Goal: Find specific page/section: Find specific page/section

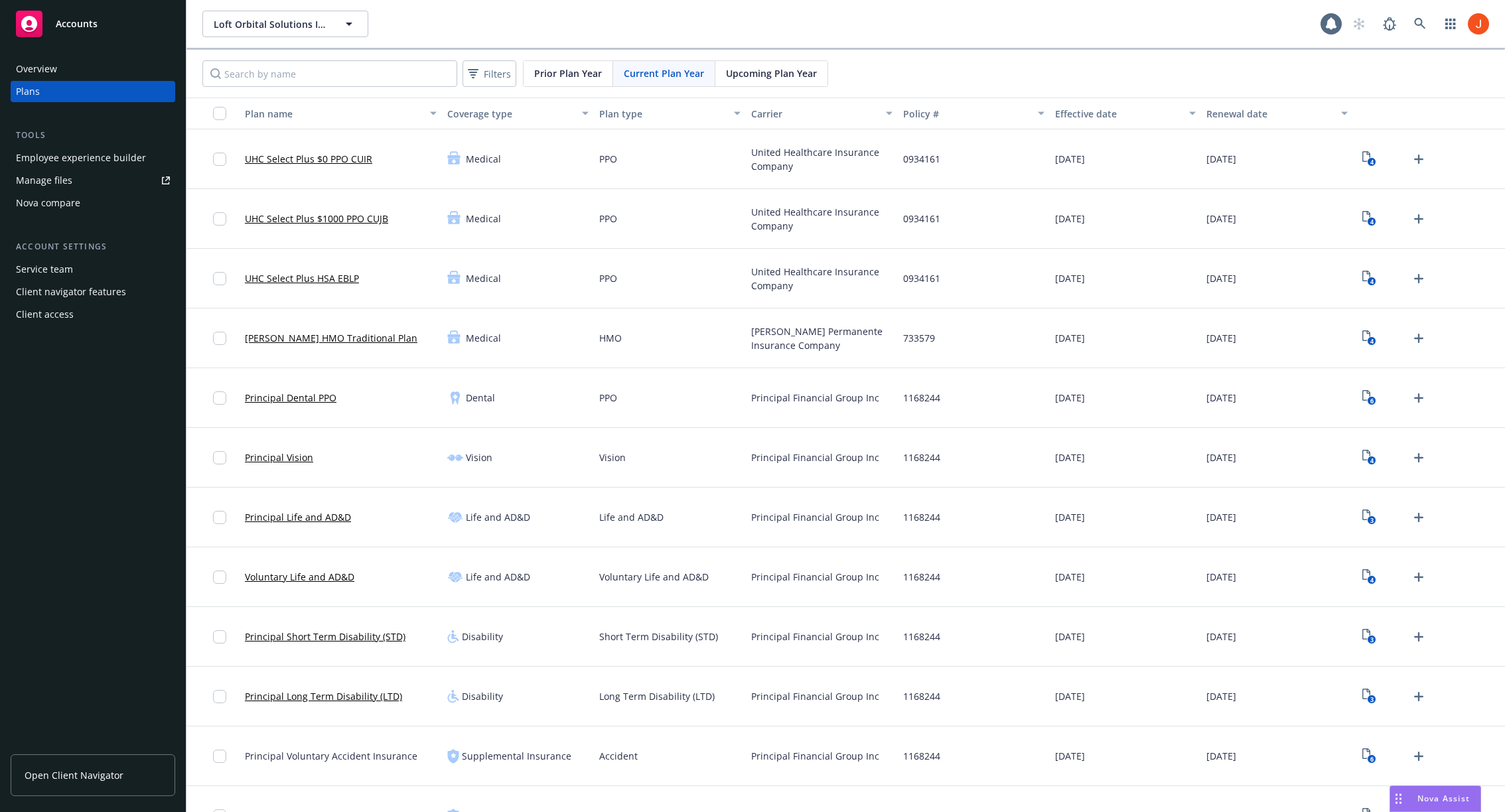
click at [70, 264] on div "Service team" at bounding box center [44, 269] width 57 height 21
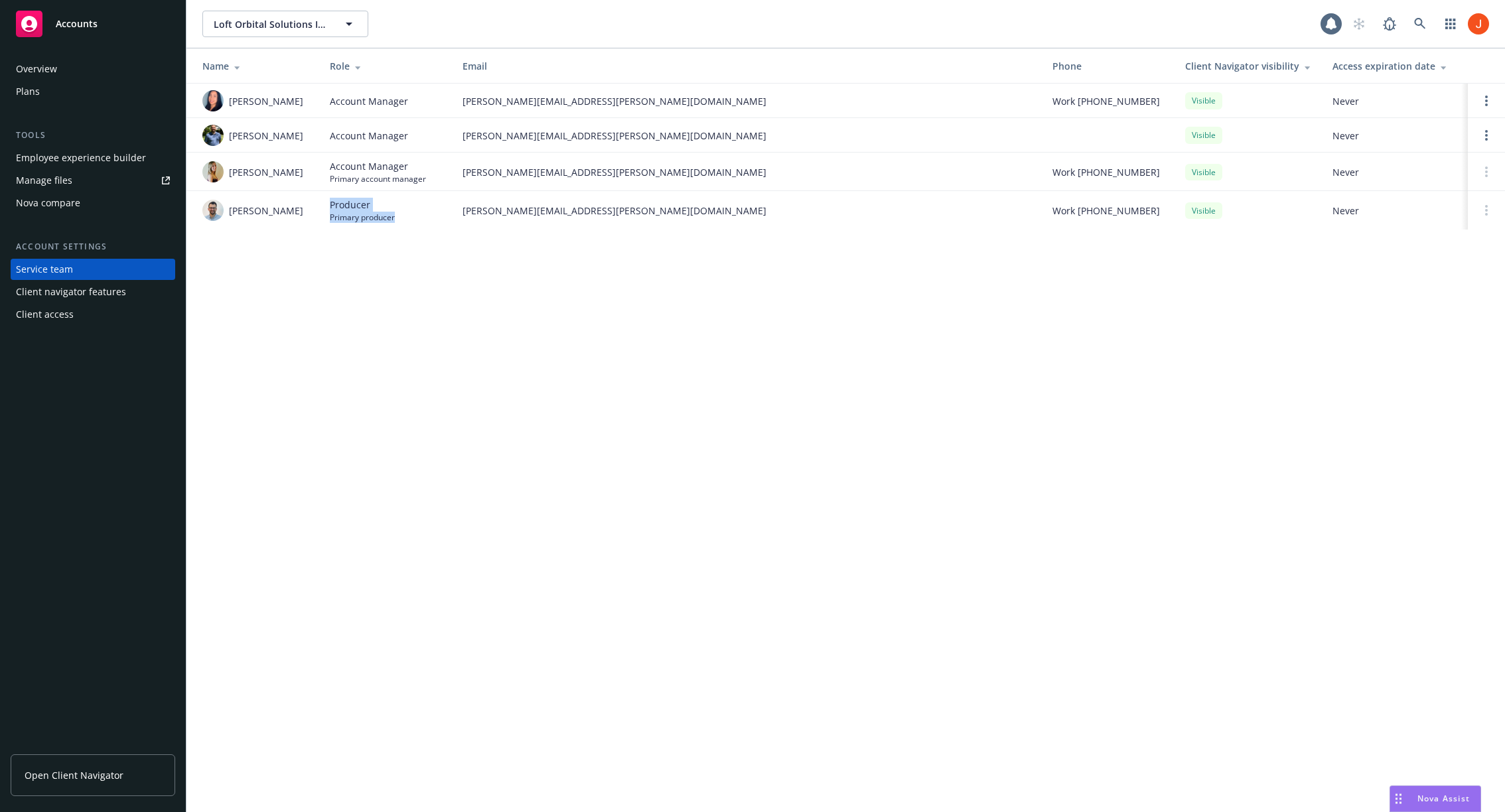
drag, startPoint x: 412, startPoint y: 222, endPoint x: 357, endPoint y: 191, distance: 63.1
click at [358, 191] on td "Producer Primary producer" at bounding box center [386, 210] width 132 height 38
click at [428, 305] on div "Loft Orbital Solutions Inc. Loft Orbital Solutions Inc. 1 Name Role Email Phone…" at bounding box center [845, 406] width 1318 height 812
click at [63, 67] on div "Overview" at bounding box center [92, 69] width 154 height 21
click at [49, 95] on div "Plans" at bounding box center [92, 91] width 154 height 21
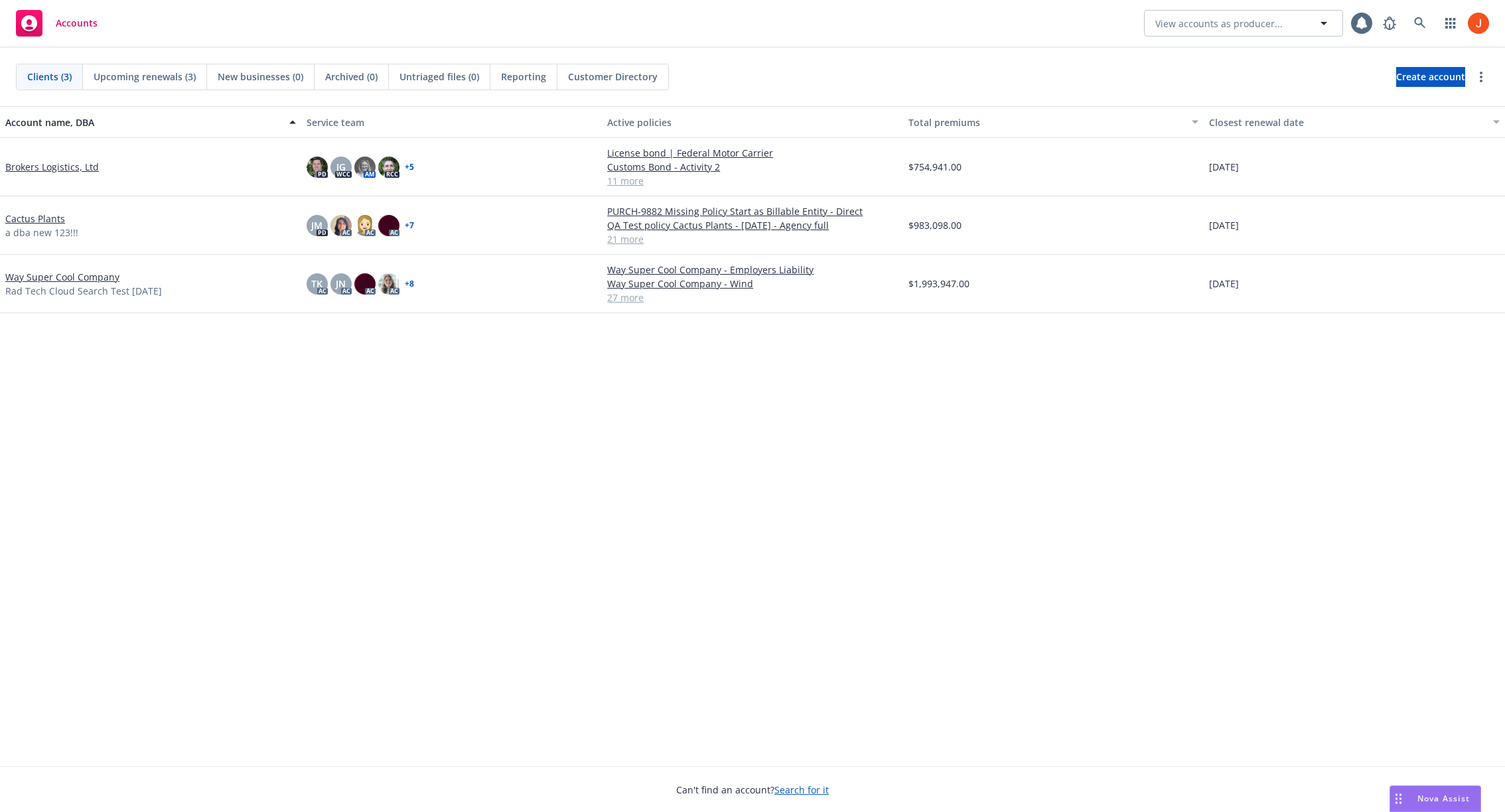
click at [55, 164] on link "Brokers Logistics, Ltd" at bounding box center [51, 167] width 93 height 14
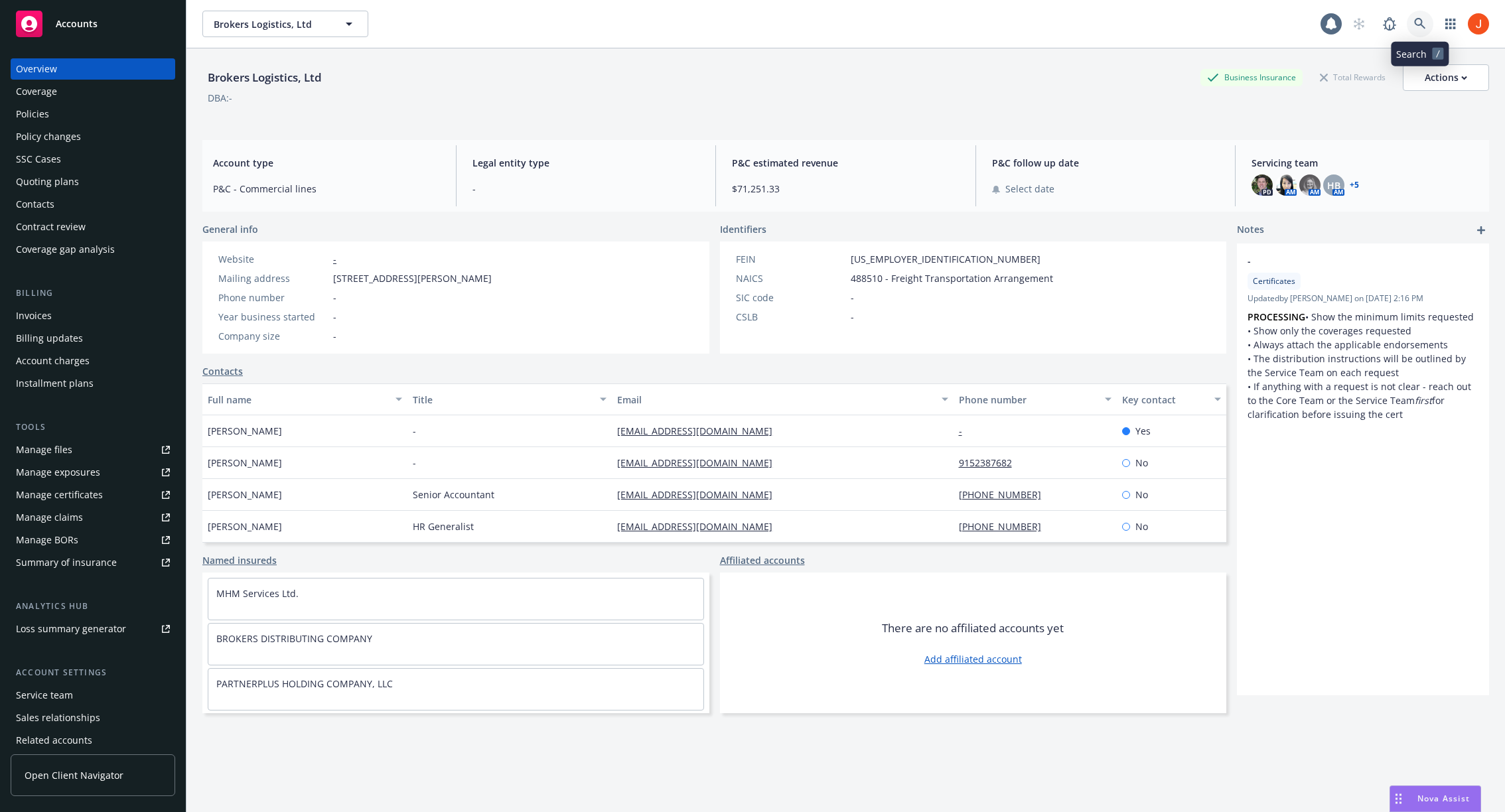
click at [1424, 31] on link at bounding box center [1420, 23] width 26 height 26
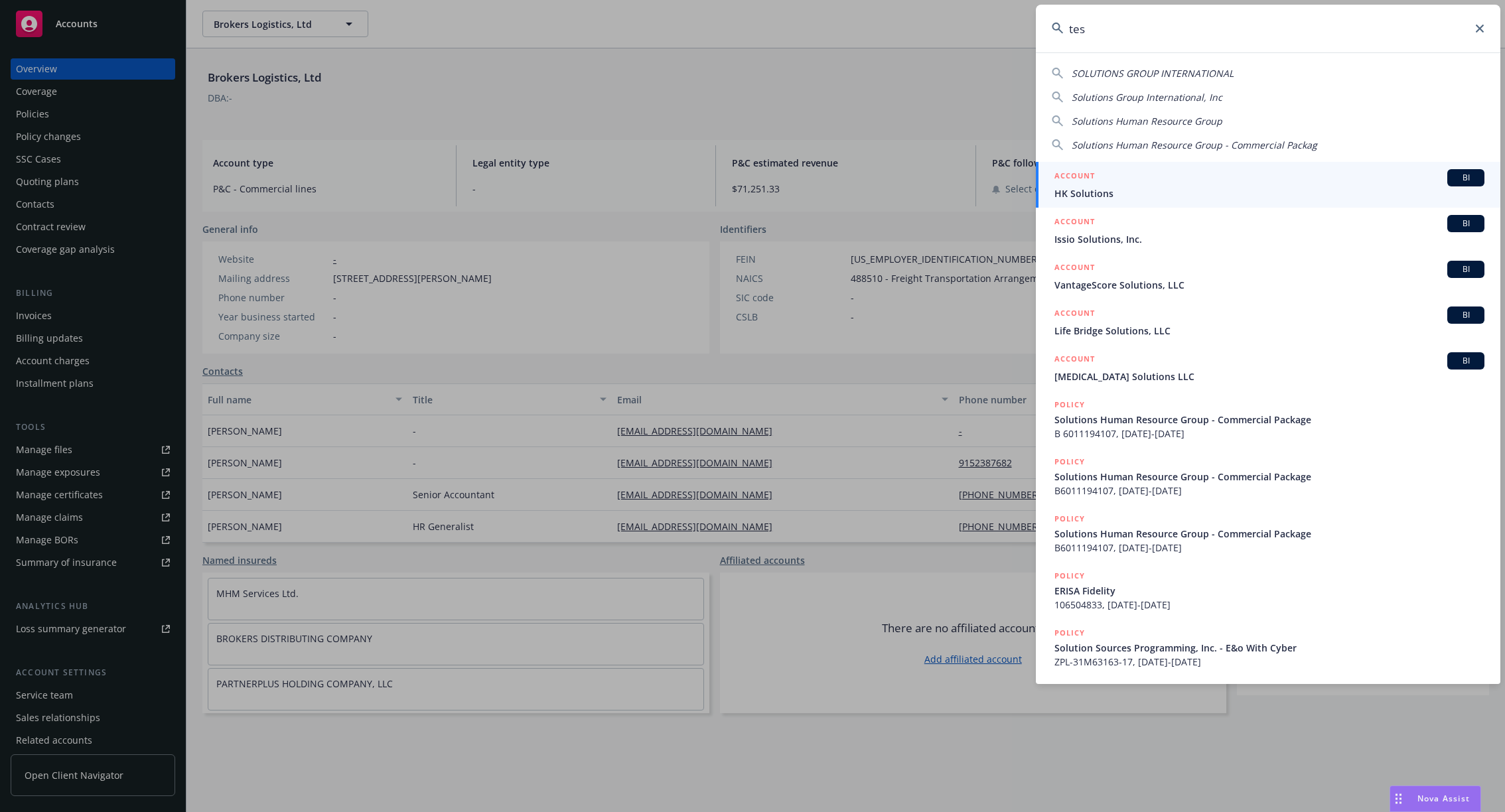
type input "test"
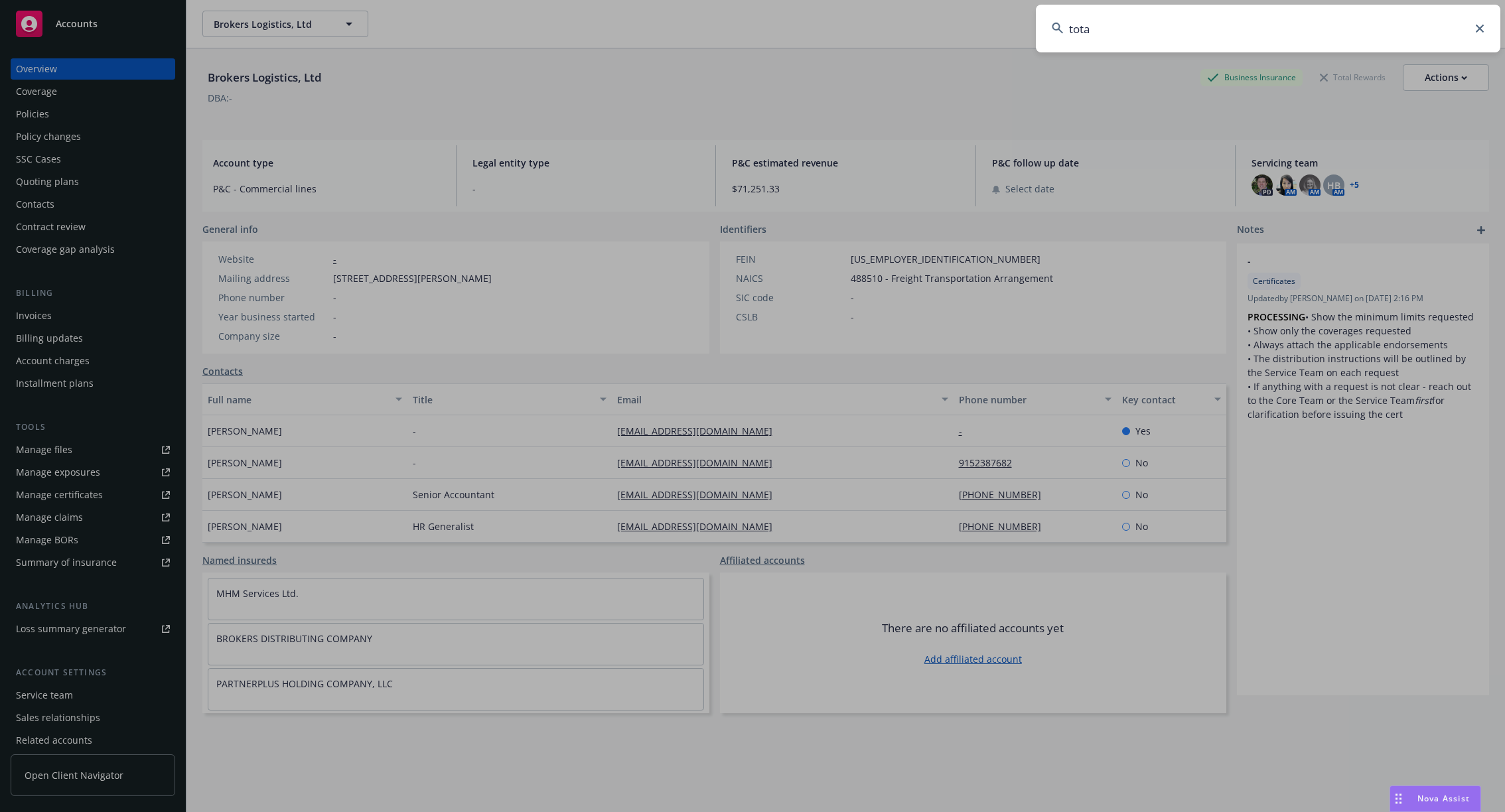
type input "total"
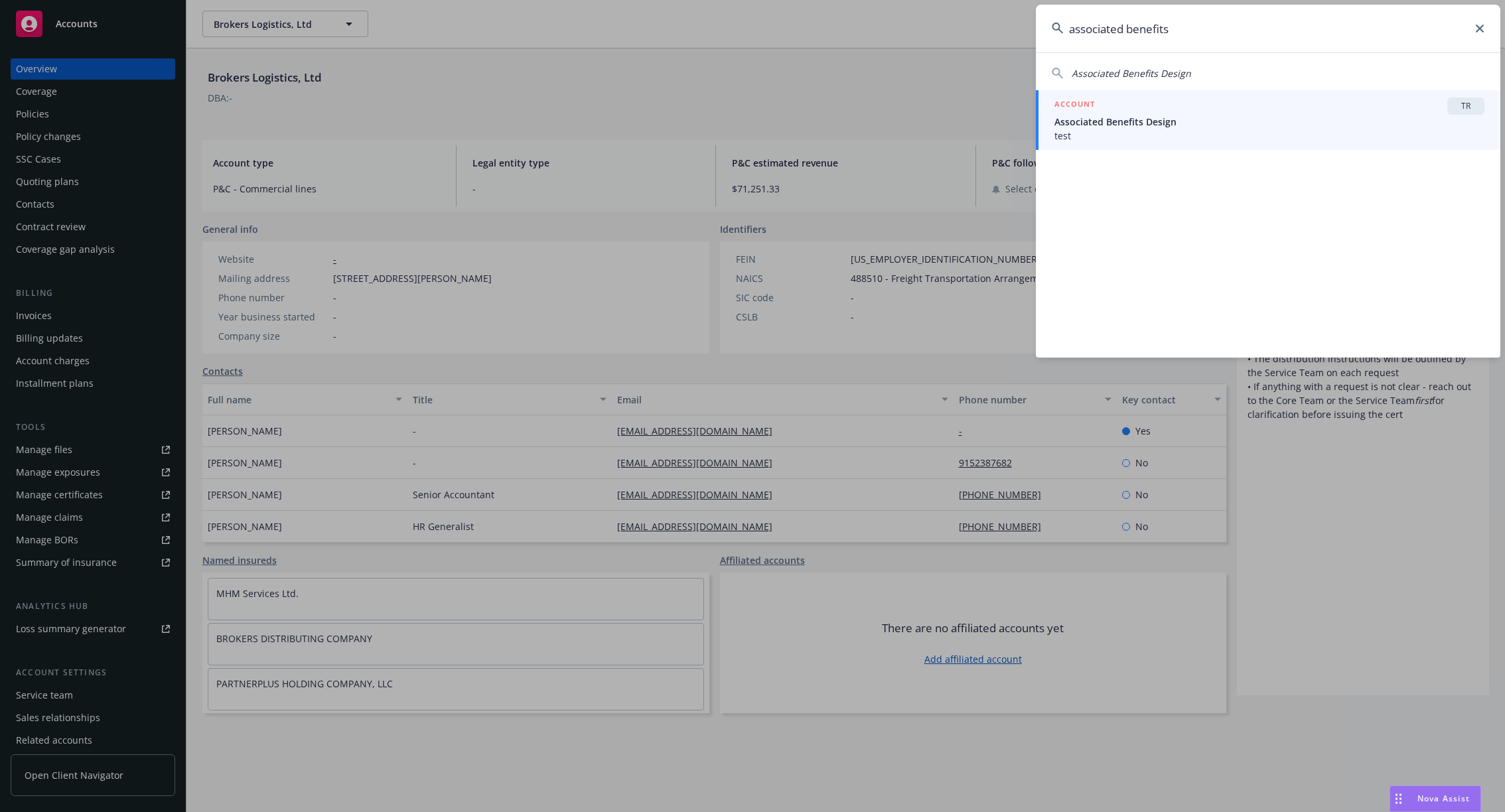
type input "associated benefits"
click at [1156, 135] on span "test" at bounding box center [1269, 136] width 430 height 14
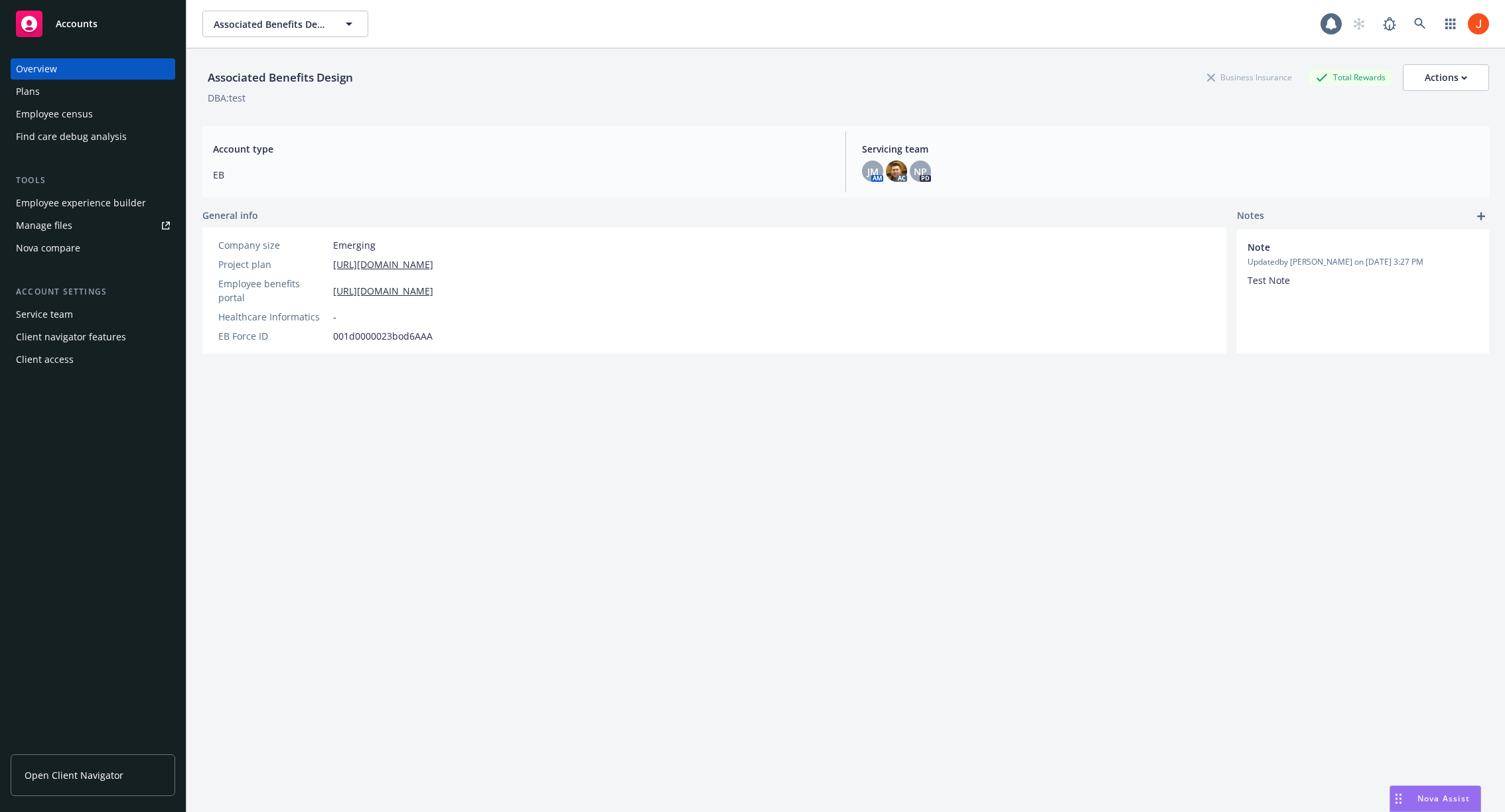
click at [23, 104] on div "Employee census" at bounding box center [54, 114] width 77 height 21
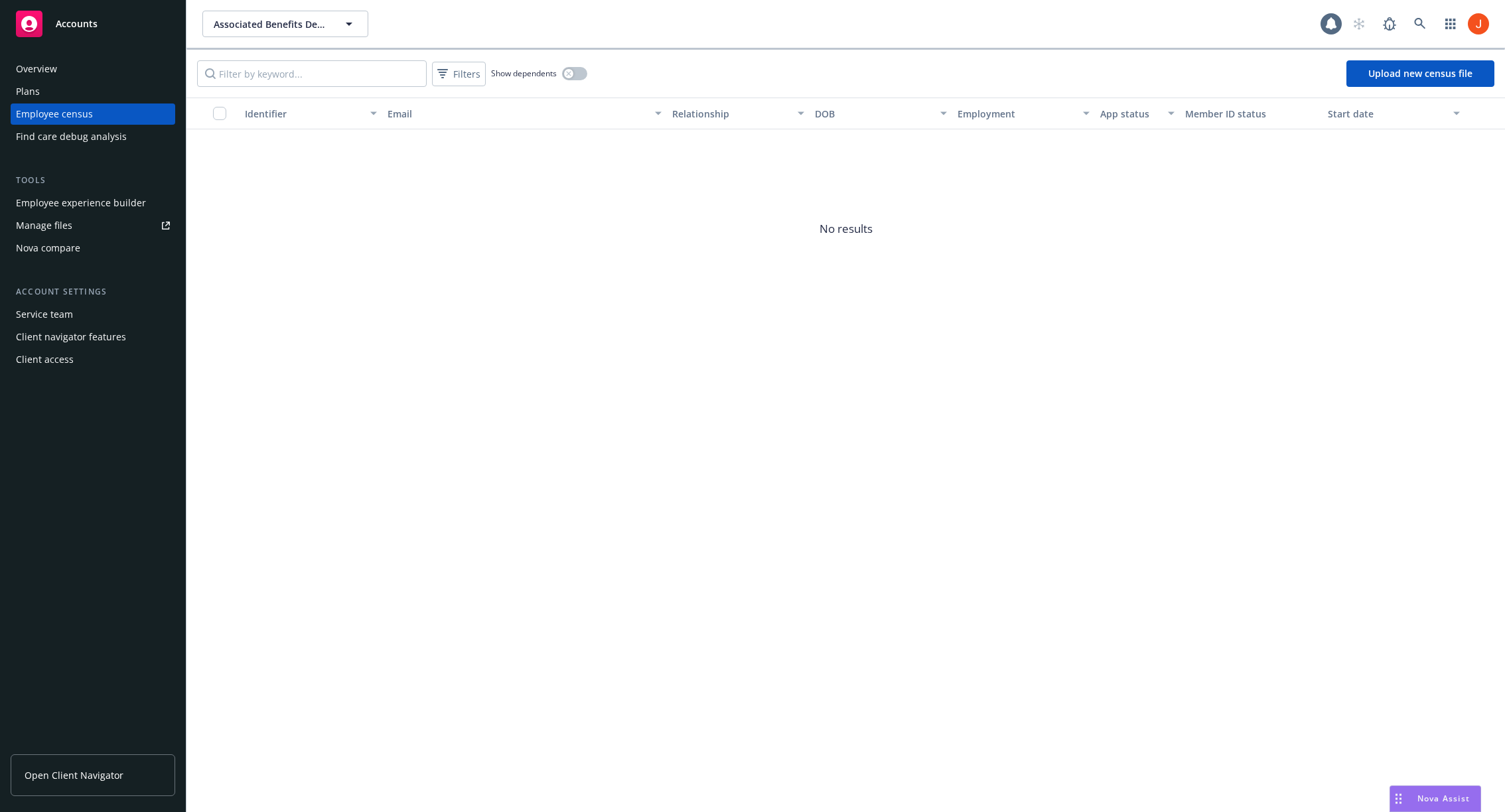
click at [30, 91] on div "Plans" at bounding box center [27, 91] width 24 height 21
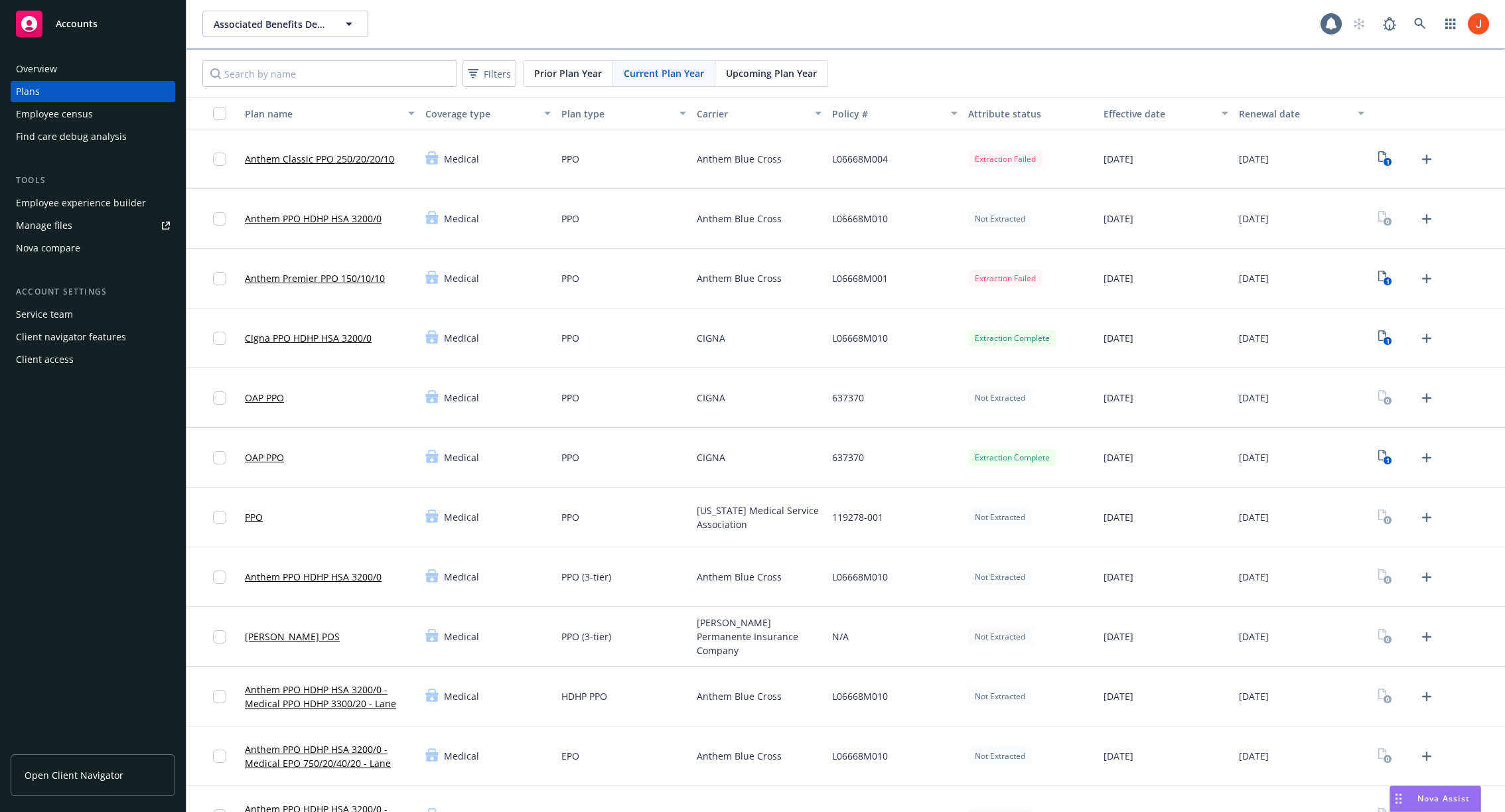
click at [63, 308] on div "Service team" at bounding box center [44, 314] width 57 height 21
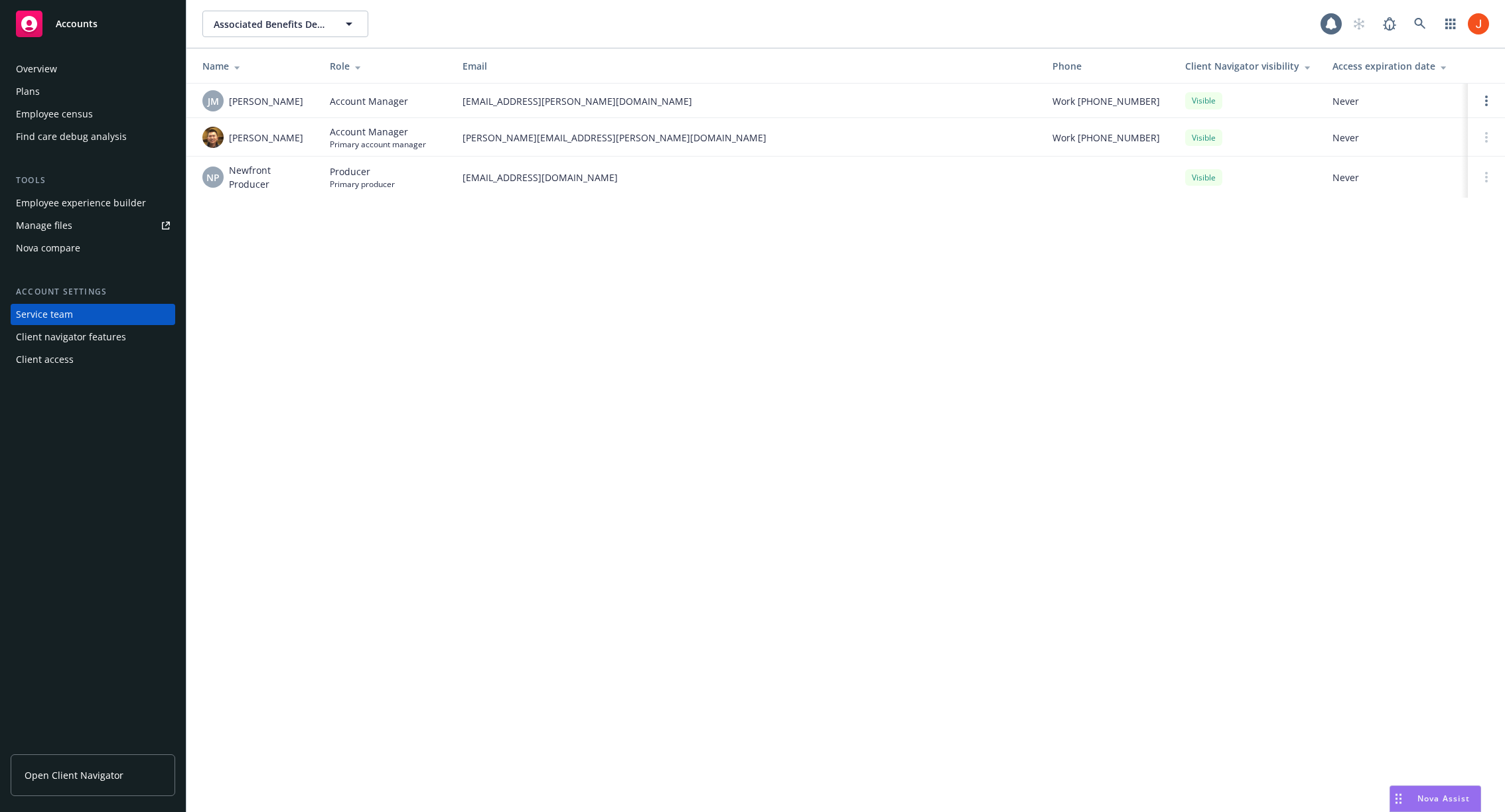
click at [843, 425] on div "Associated Benefits Design Associated Benefits Design 1 Name Role Email Phone C…" at bounding box center [845, 406] width 1318 height 812
click at [859, 445] on div "Associated Benefits Design Associated Benefits Design 1 Name Role Email Phone C…" at bounding box center [845, 406] width 1318 height 812
click at [859, 452] on div "Associated Benefits Design Associated Benefits Design 1 Name Role Email Phone C…" at bounding box center [845, 406] width 1318 height 812
